Goal: Navigation & Orientation: Find specific page/section

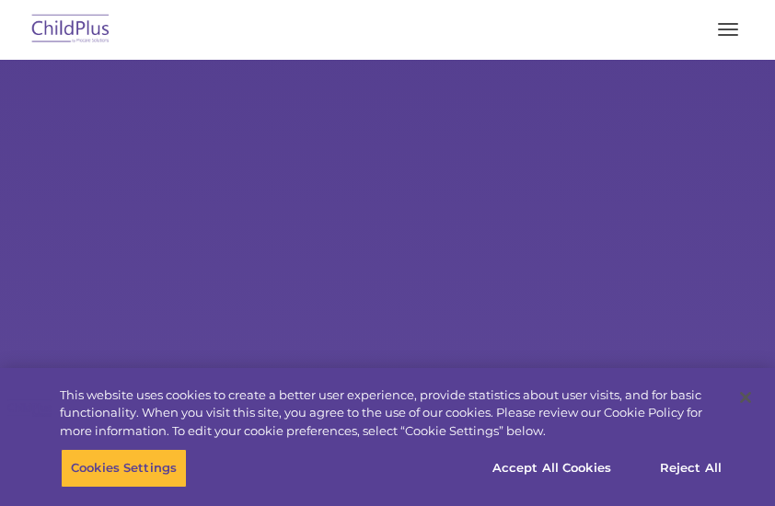
select select "MEDIUM"
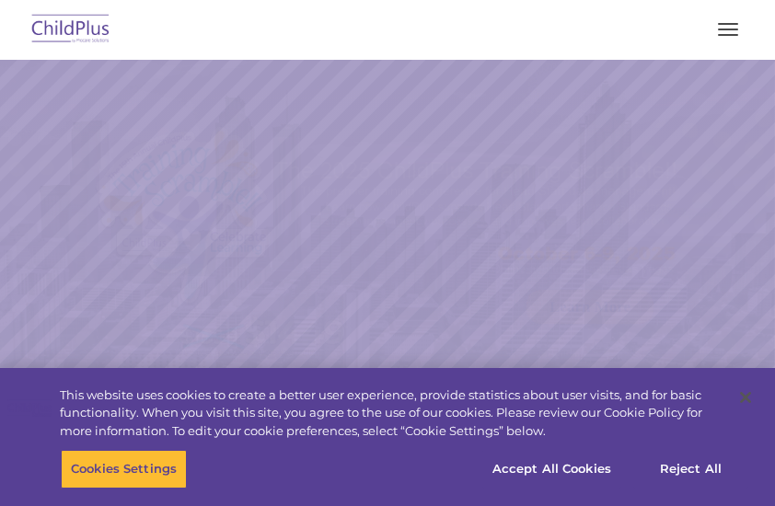
select select "MEDIUM"
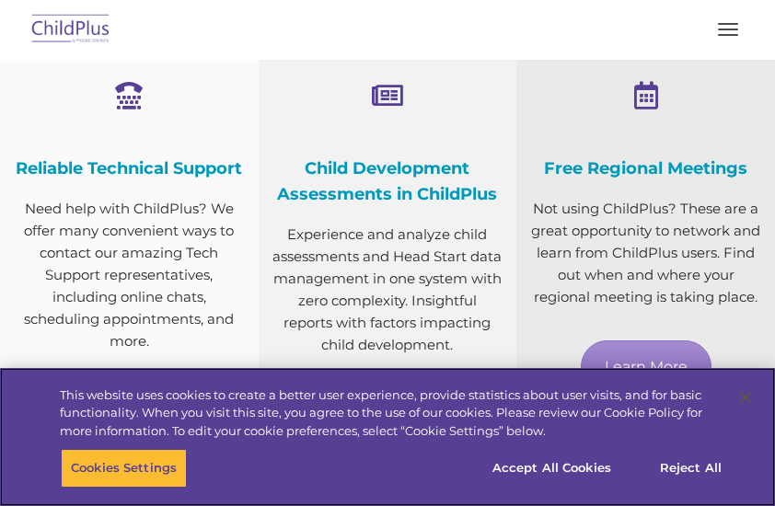
scroll to position [916, 0]
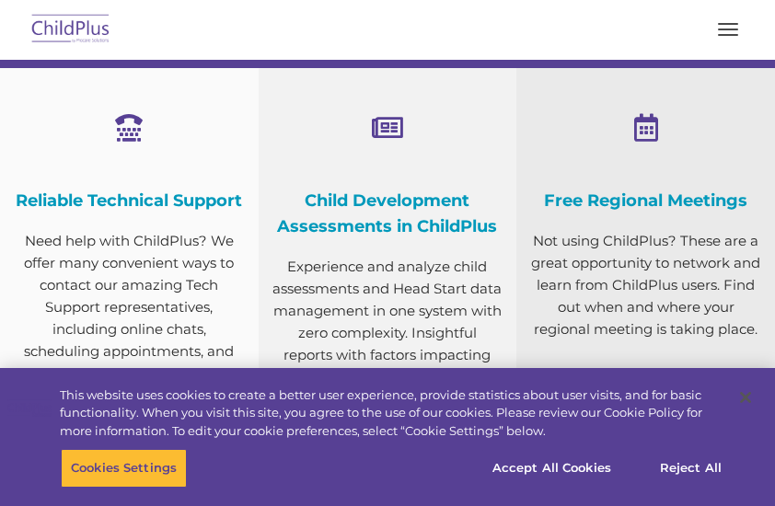
click at [718, 28] on button "button" at bounding box center [727, 29] width 39 height 29
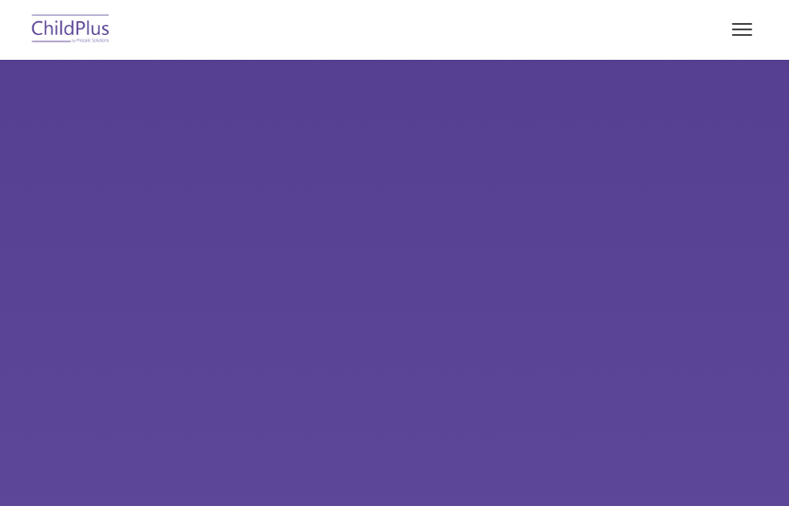
type input ""
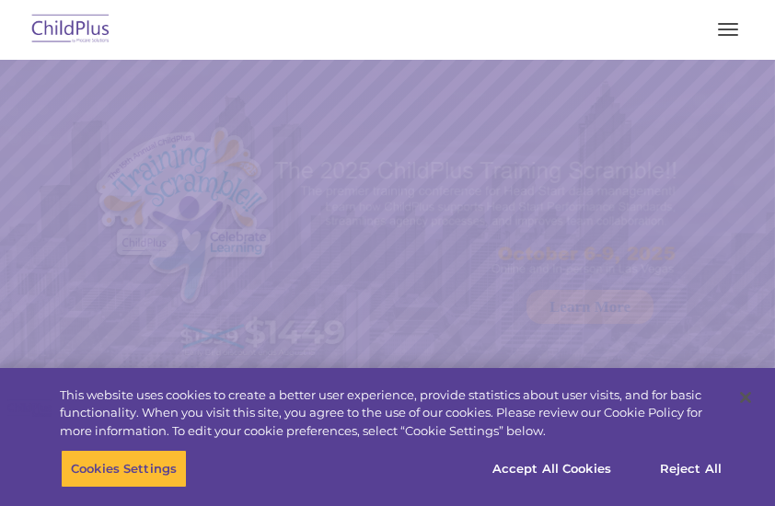
select select "MEDIUM"
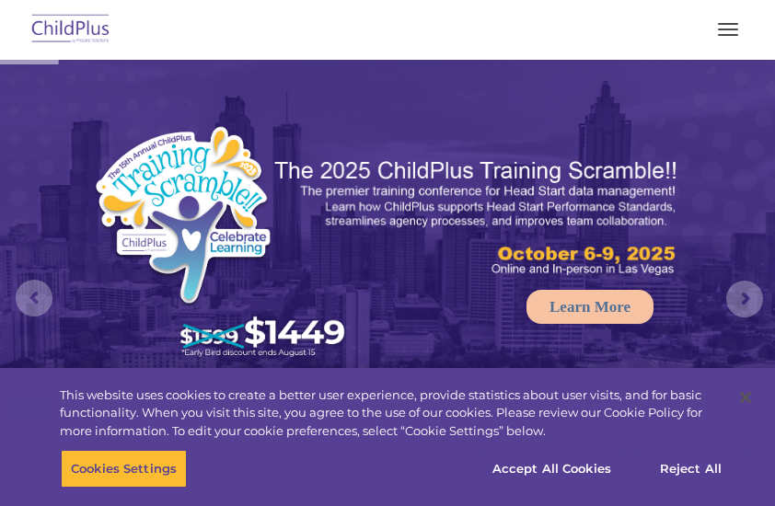
click at [733, 38] on button "button" at bounding box center [727, 29] width 39 height 29
